Goal: Information Seeking & Learning: Learn about a topic

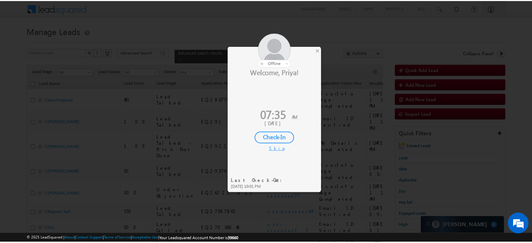
scroll to position [35, 0]
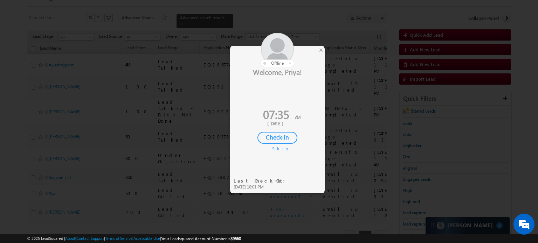
click at [283, 134] on div "Check-In" at bounding box center [277, 138] width 40 height 12
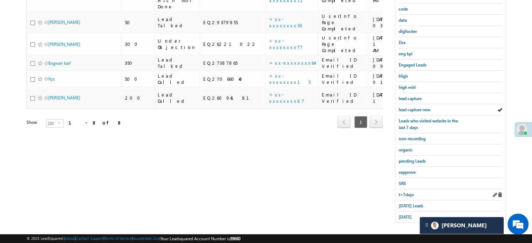
scroll to position [150, 0]
click at [409, 214] on span "yesterday" at bounding box center [405, 216] width 13 height 5
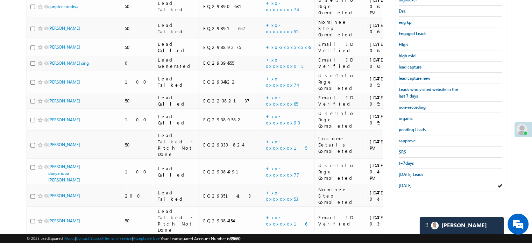
scroll to position [104, 0]
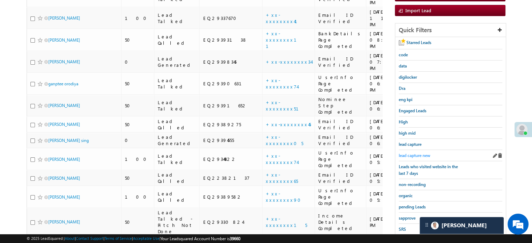
click at [414, 152] on link "lead capture new" at bounding box center [415, 155] width 32 height 7
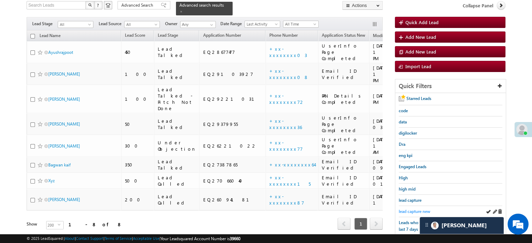
scroll to position [0, 0]
